Goal: Task Accomplishment & Management: Use online tool/utility

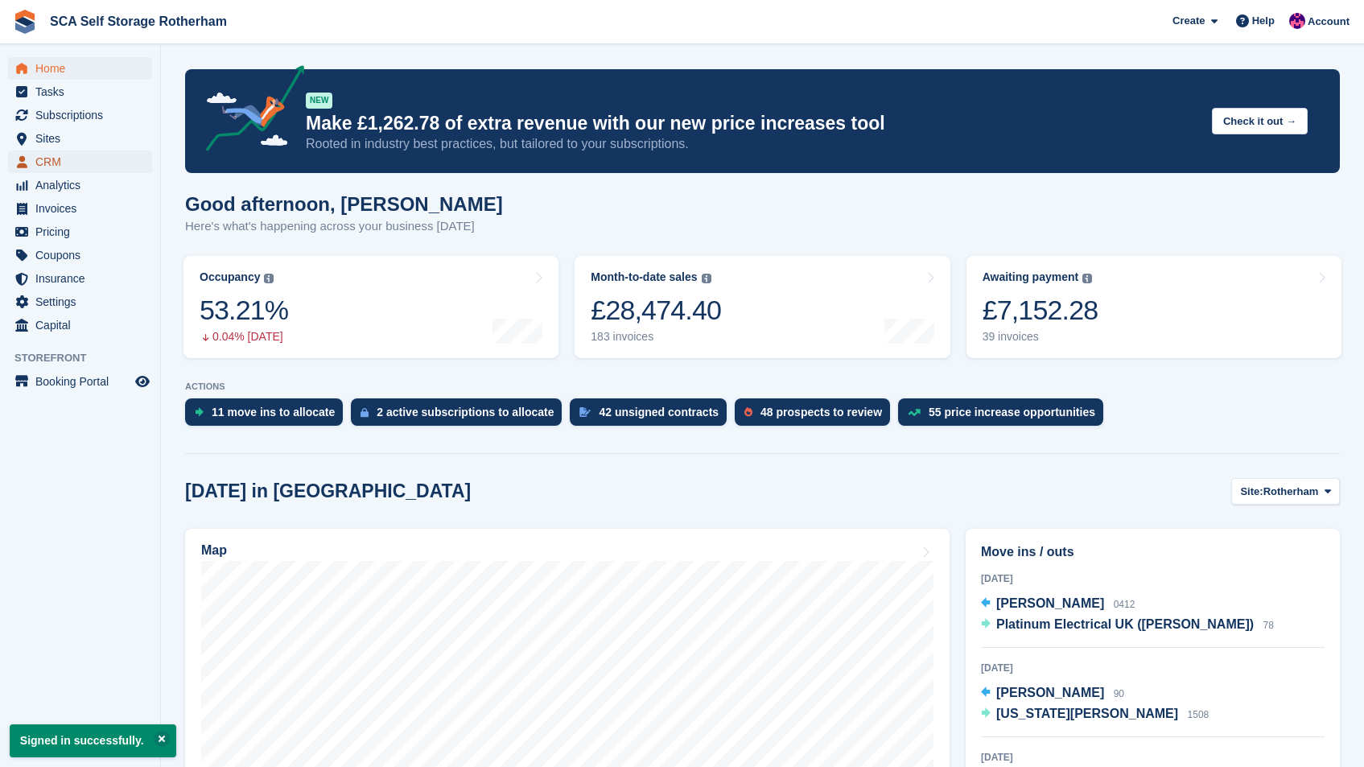
click at [60, 170] on span "CRM" at bounding box center [83, 161] width 97 height 23
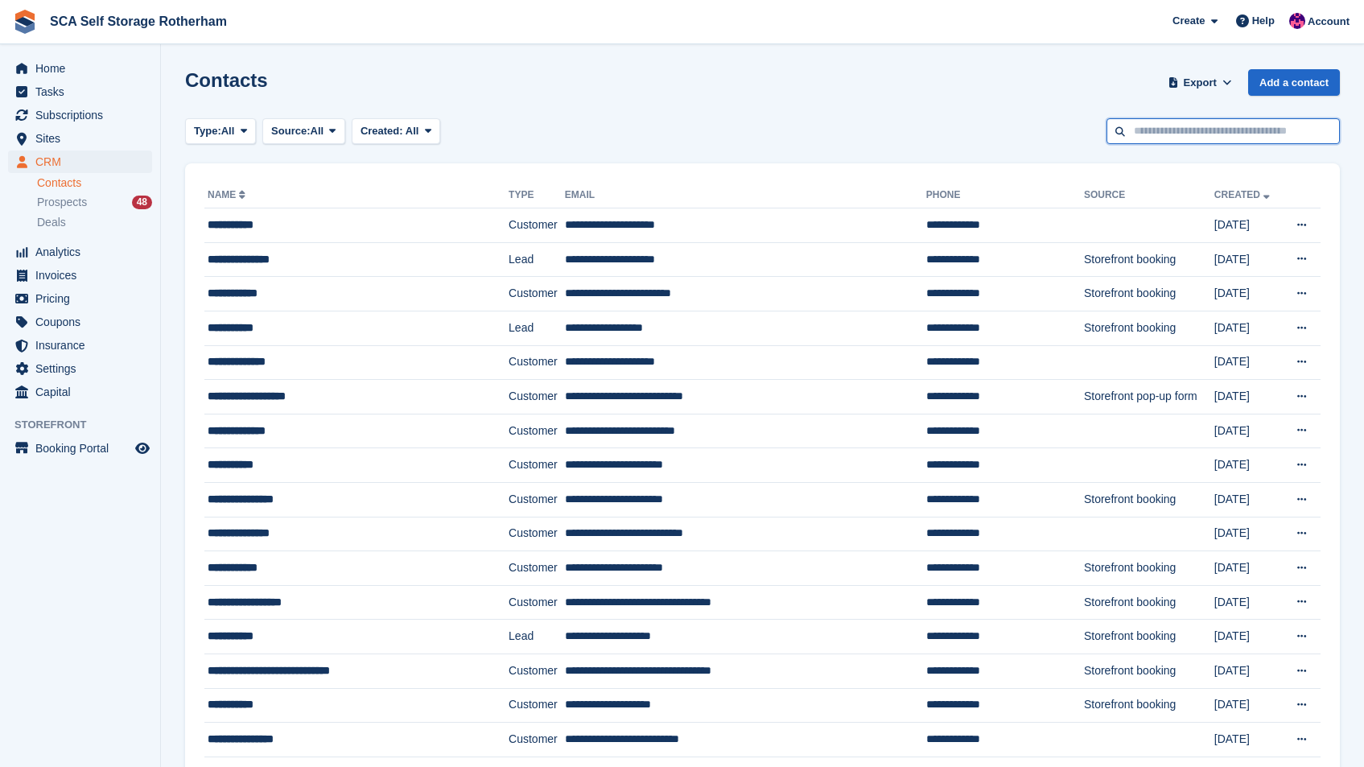
click at [1195, 130] on input "text" at bounding box center [1222, 131] width 233 height 27
type input "**********"
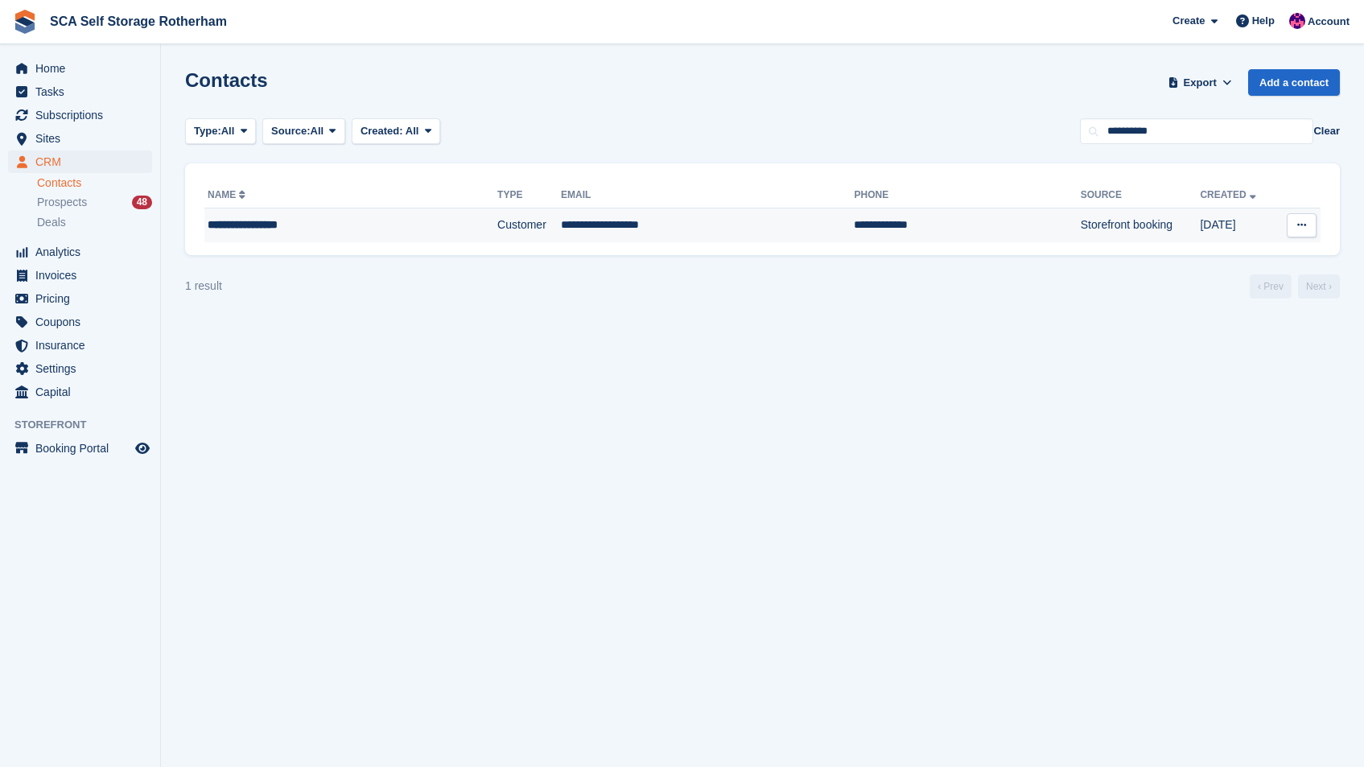
click at [684, 208] on td "**********" at bounding box center [707, 225] width 293 height 34
